Goal: Task Accomplishment & Management: Use online tool/utility

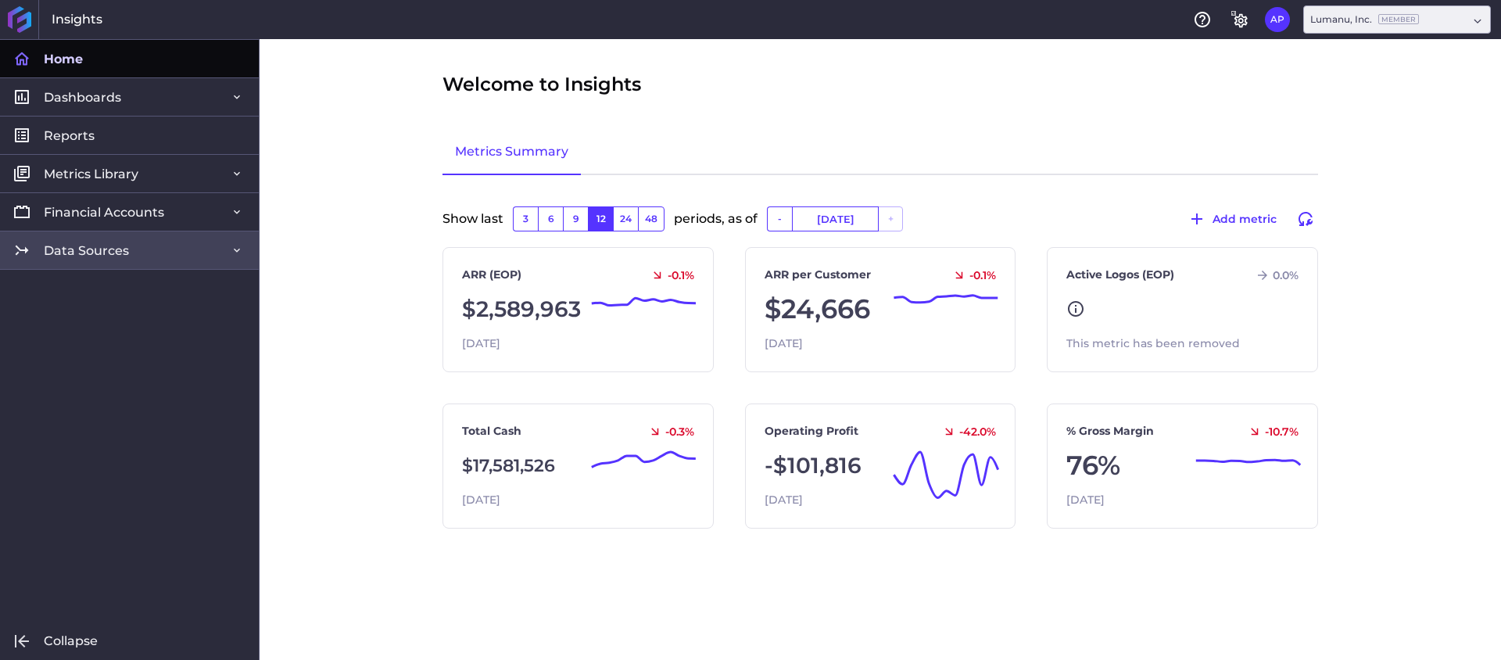
click at [116, 263] on link "Data Sources" at bounding box center [129, 250] width 259 height 38
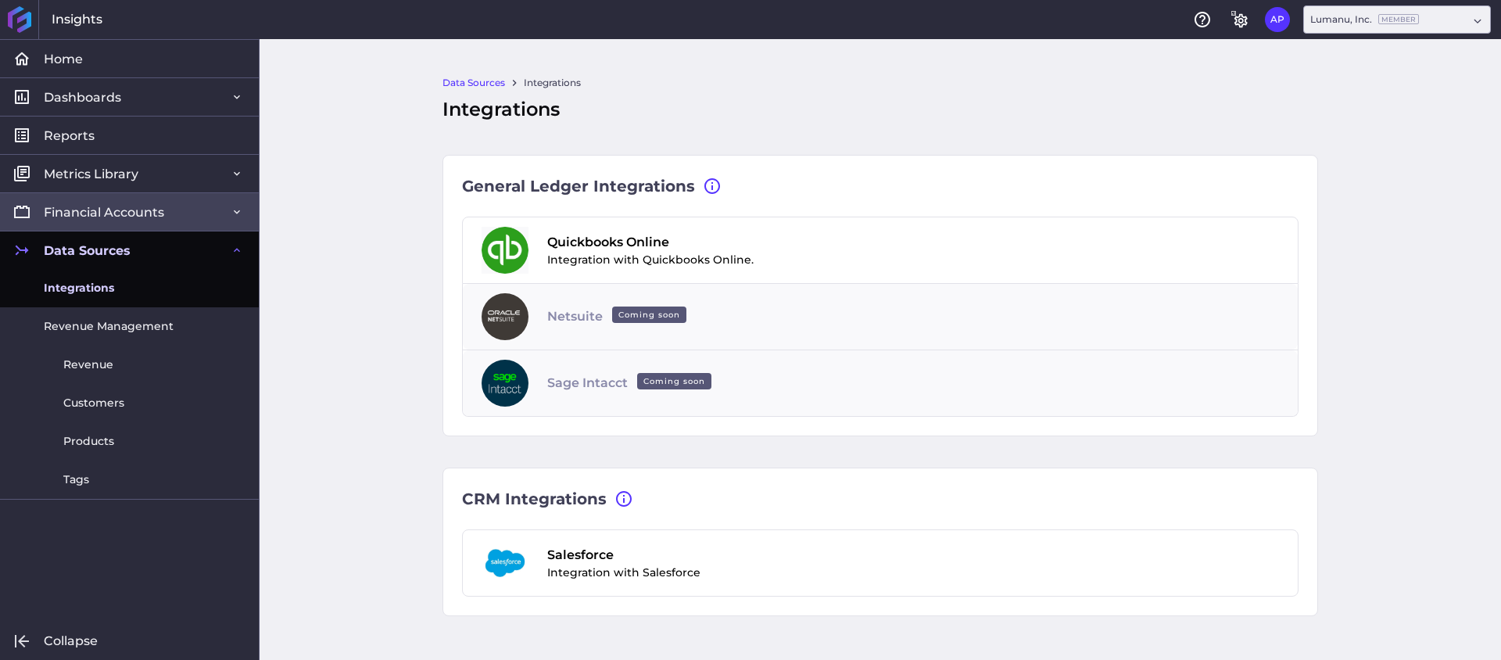
click at [177, 206] on link "Financial Accounts" at bounding box center [129, 211] width 259 height 38
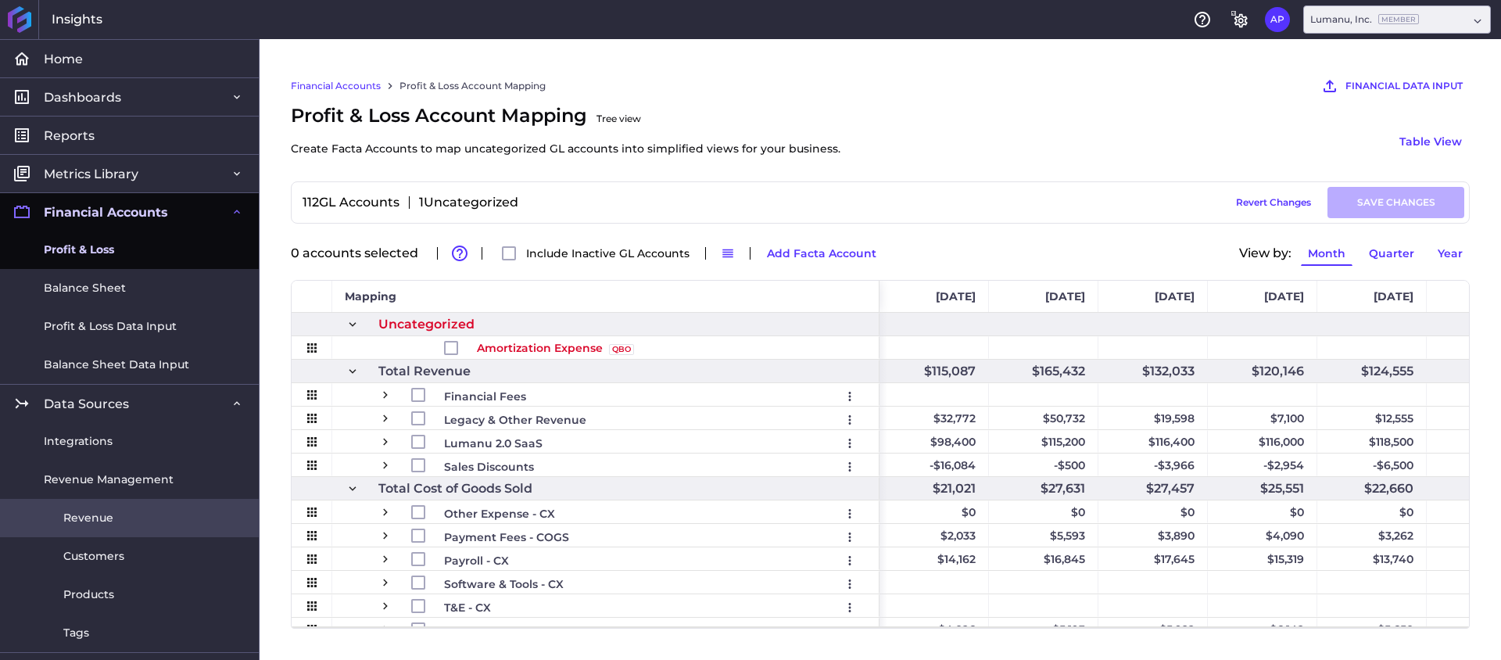
click at [133, 508] on link "Revenue" at bounding box center [129, 518] width 259 height 38
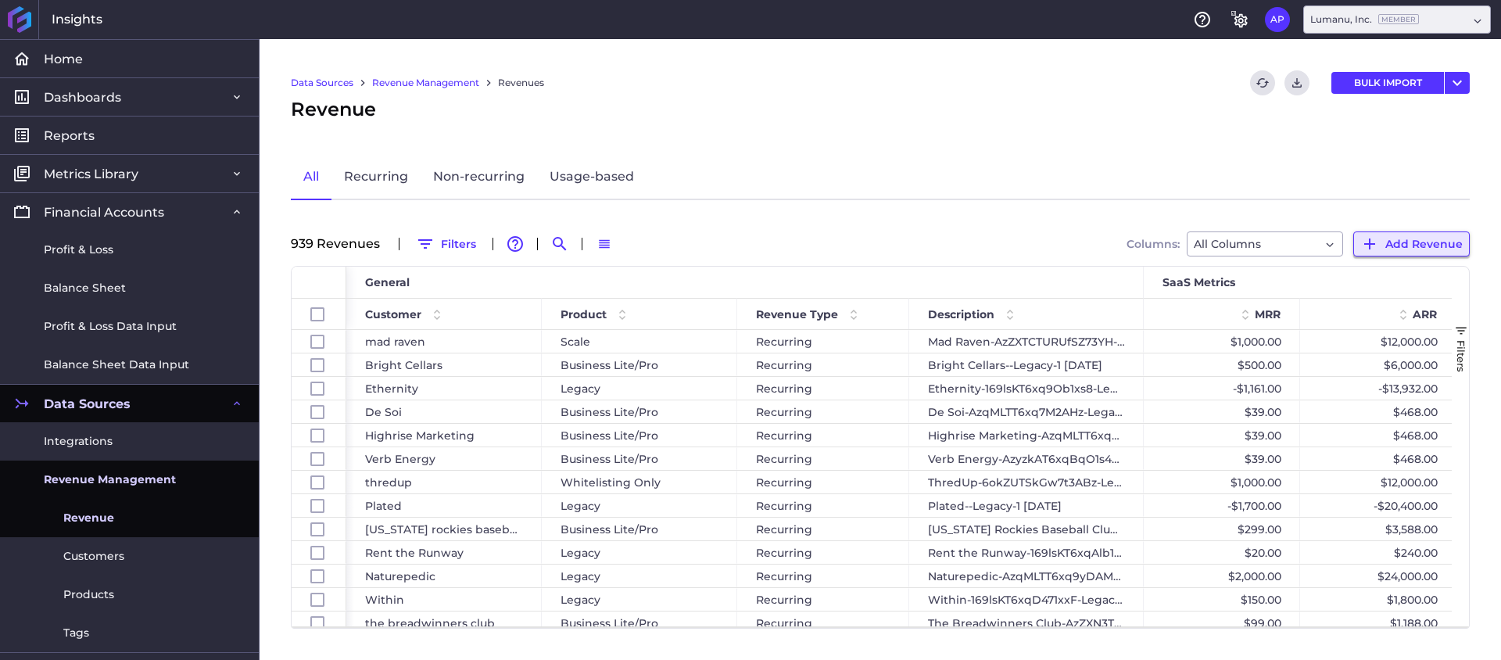
click at [1437, 240] on span "Add Revenue" at bounding box center [1423, 243] width 77 height 17
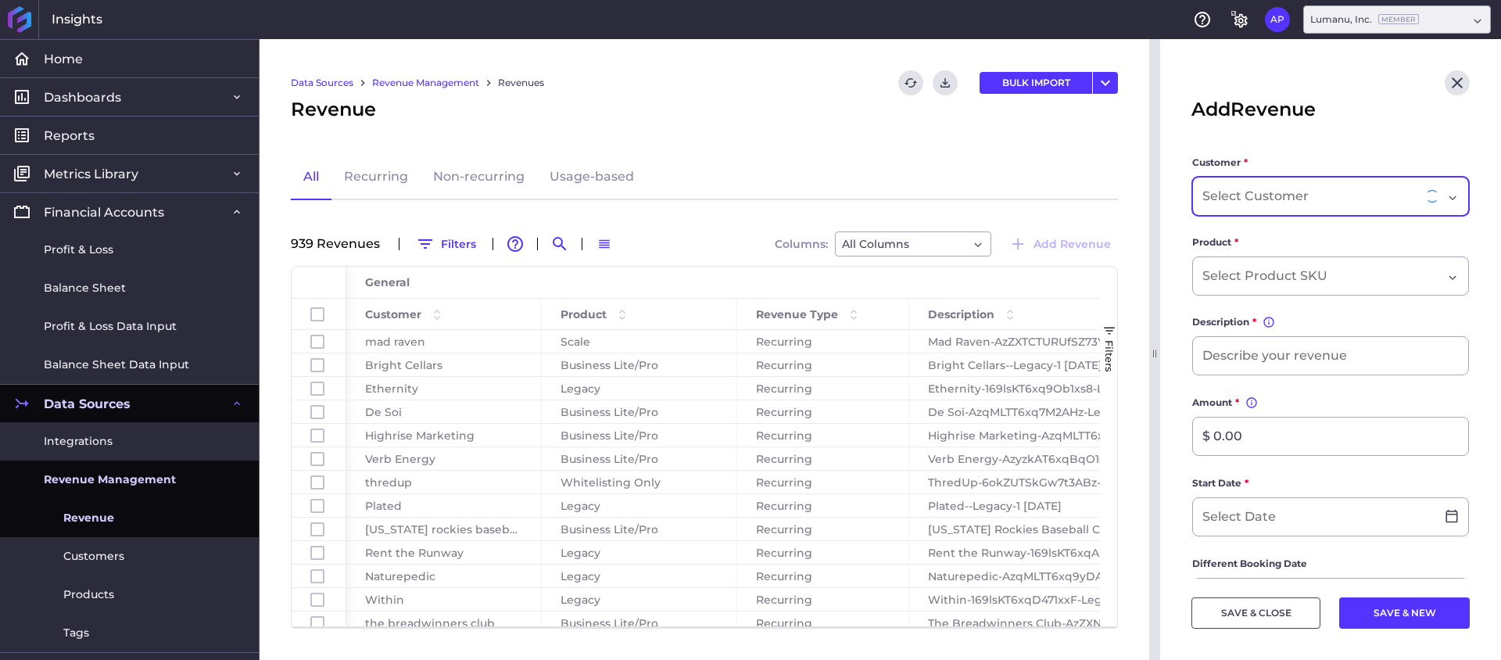
click at [1306, 198] on input "Dropdown select" at bounding box center [1256, 196] width 109 height 19
paste input "Ingenius Studio, Inc"
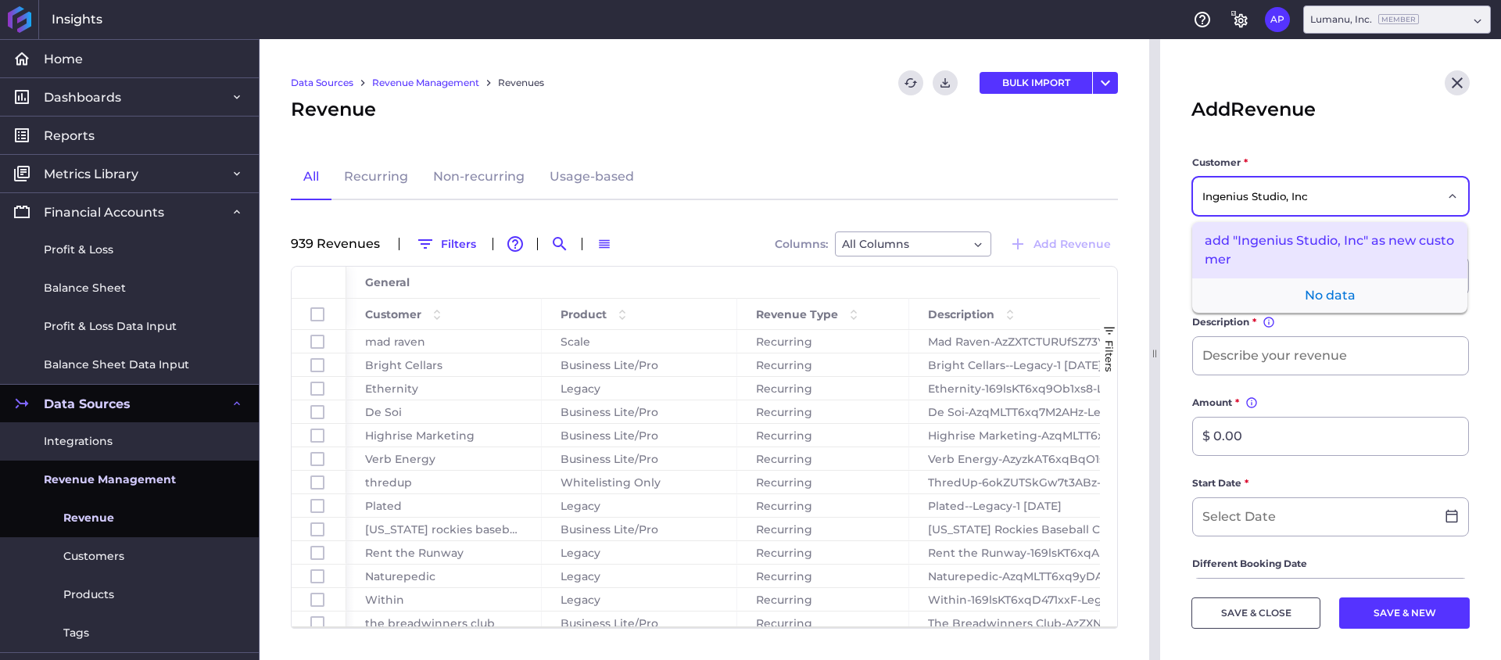
type input "Ingenius Studio, Inc"
click at [1342, 232] on div "add "Ingenius Studio, Inc" as new customer" at bounding box center [1329, 250] width 275 height 56
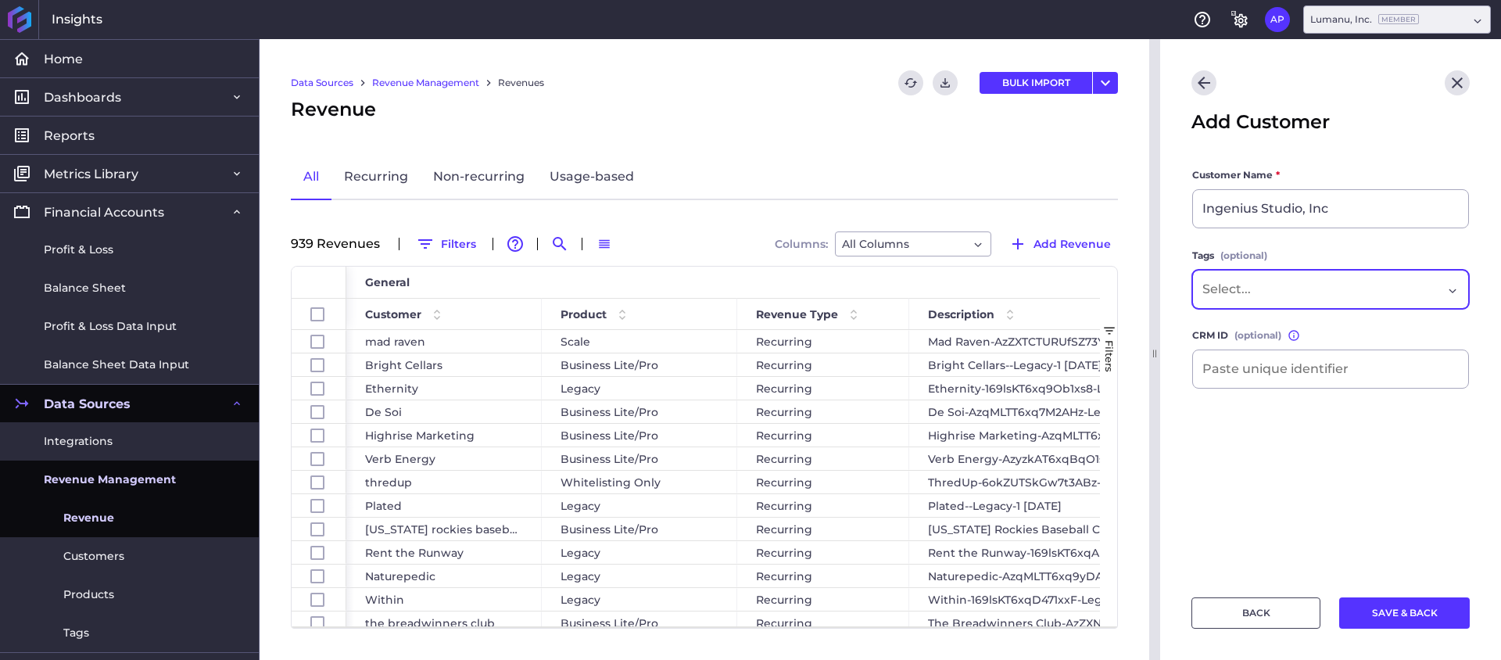
click at [1322, 288] on div "Dropdown select" at bounding box center [1322, 289] width 240 height 19
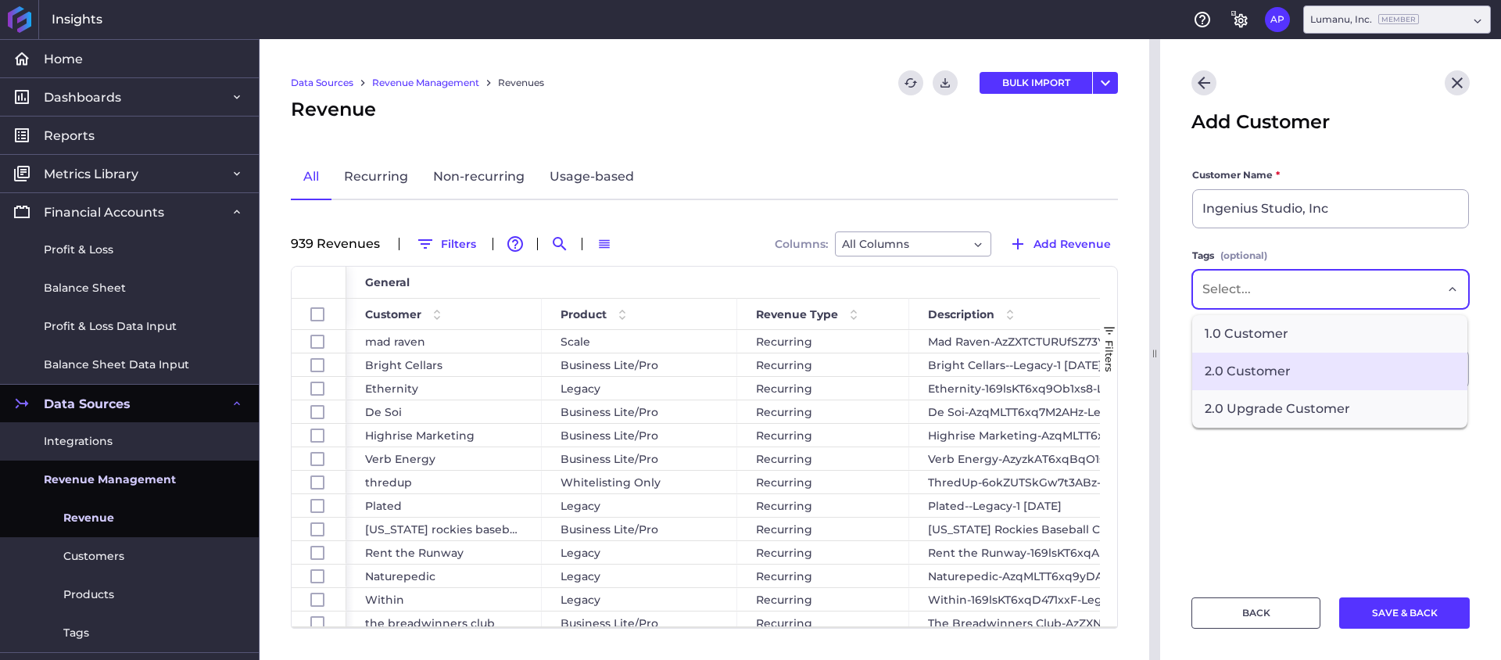
click at [1276, 360] on span "2.0 Customer" at bounding box center [1329, 372] width 275 height 38
drag, startPoint x: 1388, startPoint y: 488, endPoint x: 1389, endPoint y: 606, distance: 118.0
click at [1388, 489] on main "Customer Name * Ingenius Studio, Inc Tags (optional) 2.0 Customer × 1.0 Custome…" at bounding box center [1330, 372] width 341 height 411
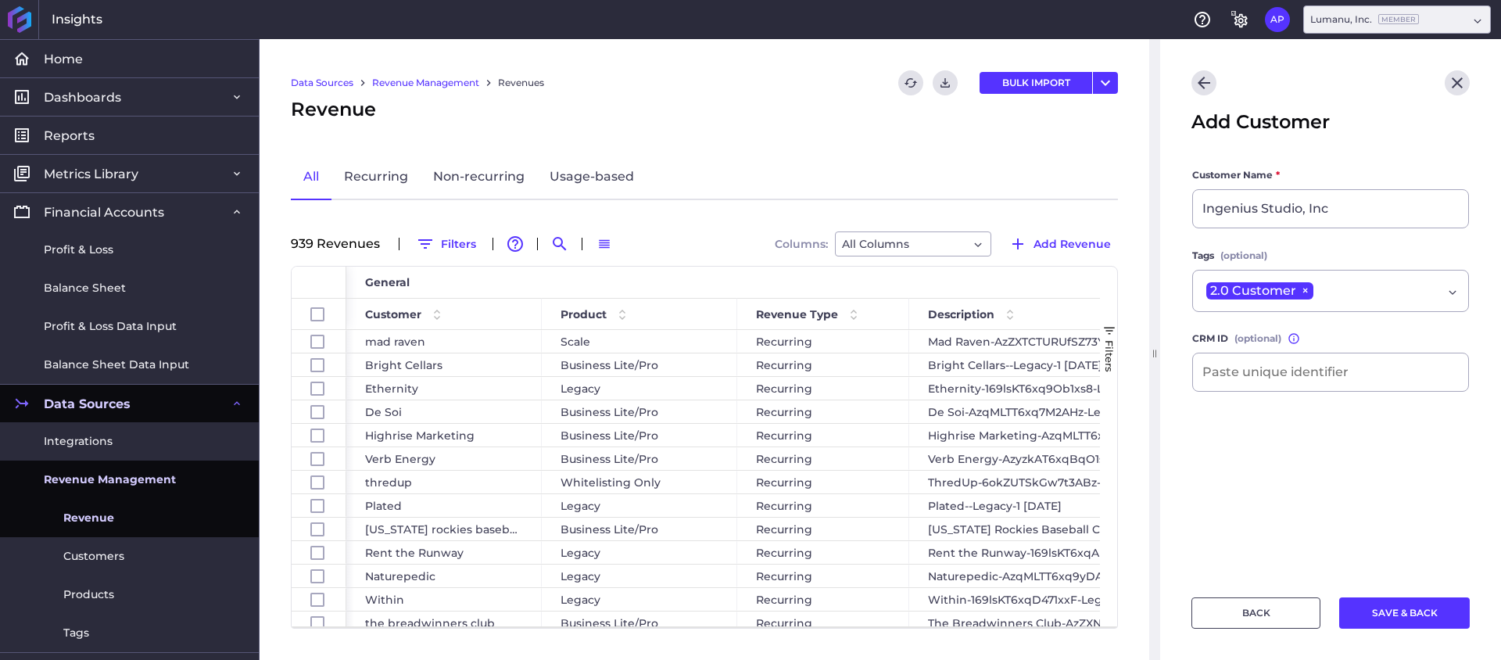
drag, startPoint x: 1416, startPoint y: 616, endPoint x: 1163, endPoint y: 540, distance: 263.7
click at [1415, 616] on button "SAVE & BACK" at bounding box center [1404, 612] width 131 height 31
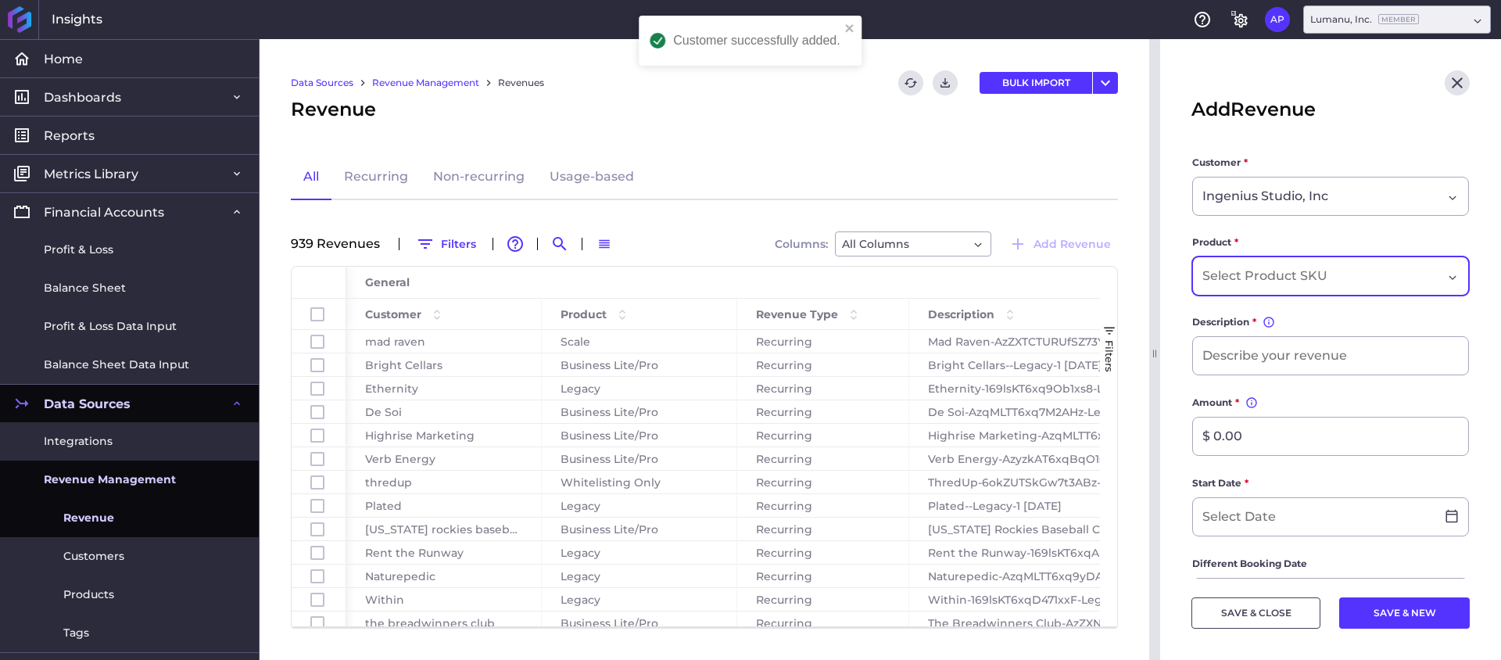
click at [1316, 267] on input "Dropdown select" at bounding box center [1267, 276] width 131 height 19
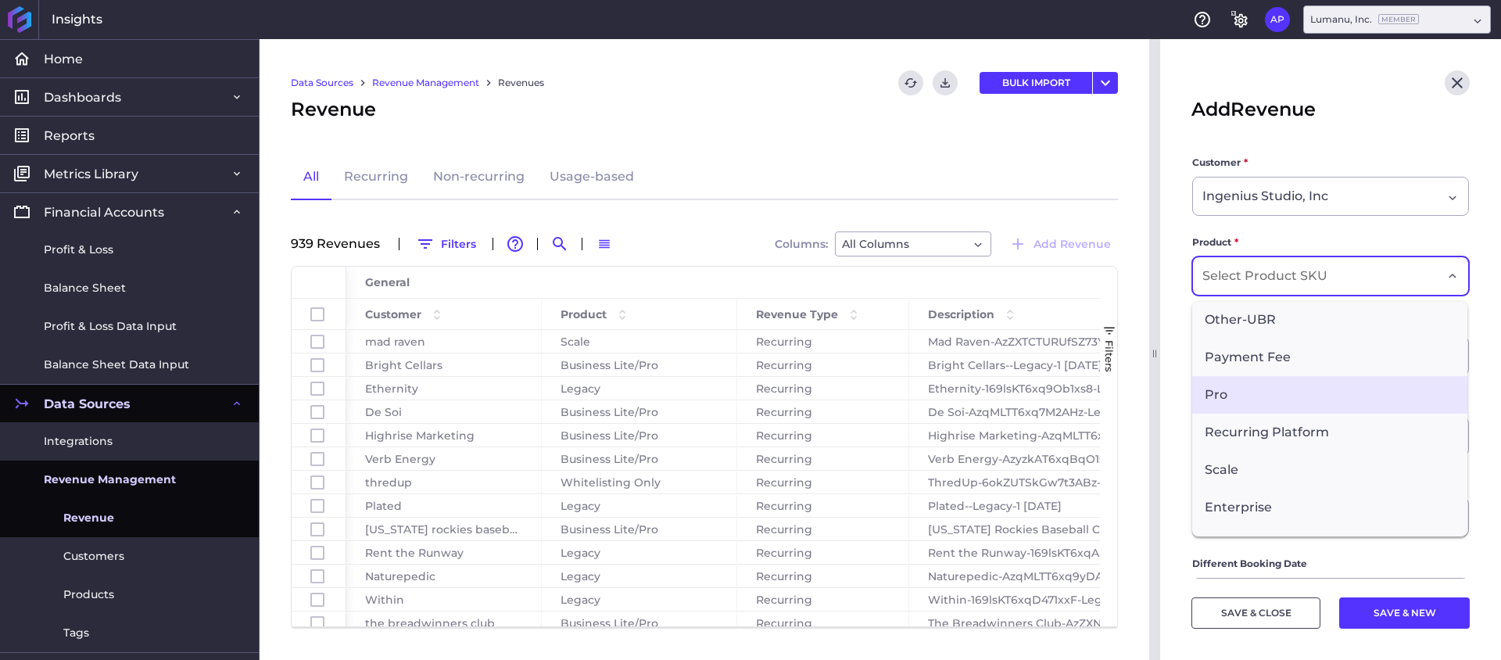
scroll to position [227, 0]
drag, startPoint x: 1295, startPoint y: 466, endPoint x: 1280, endPoint y: 464, distance: 14.9
click at [1294, 466] on span "Scale" at bounding box center [1329, 469] width 275 height 38
